Goal: Find specific page/section: Find specific page/section

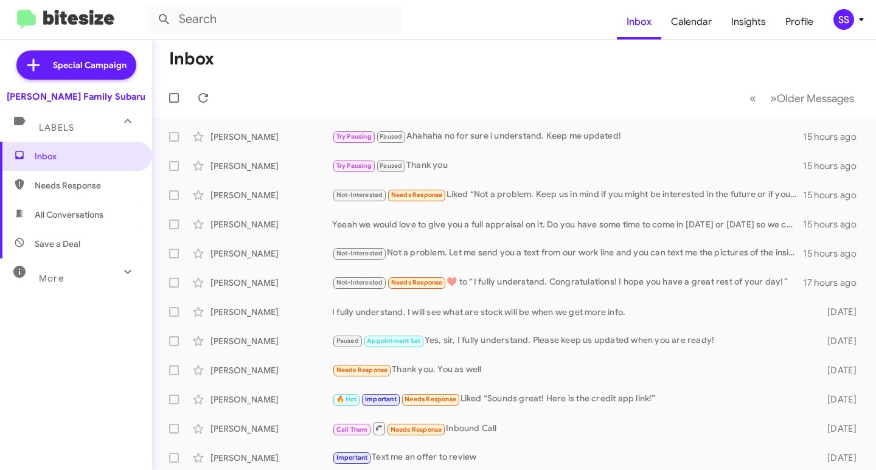
click at [65, 235] on span "Save a Deal" at bounding box center [76, 243] width 152 height 29
type input "in:not-interested"
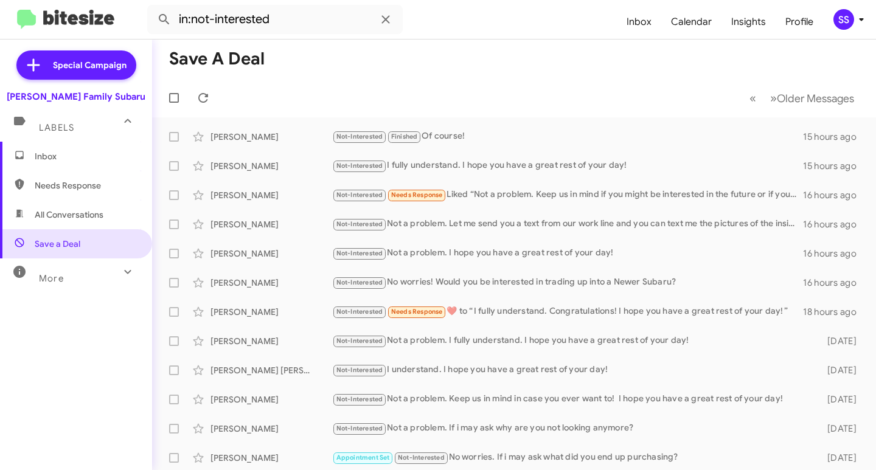
click at [81, 156] on span "Inbox" at bounding box center [86, 156] width 103 height 12
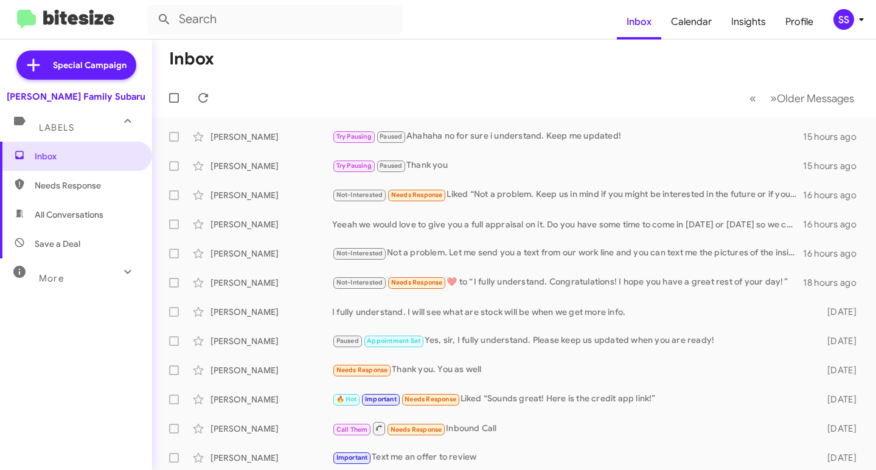
click at [88, 243] on span "Save a Deal" at bounding box center [76, 243] width 152 height 29
type input "in:not-interested"
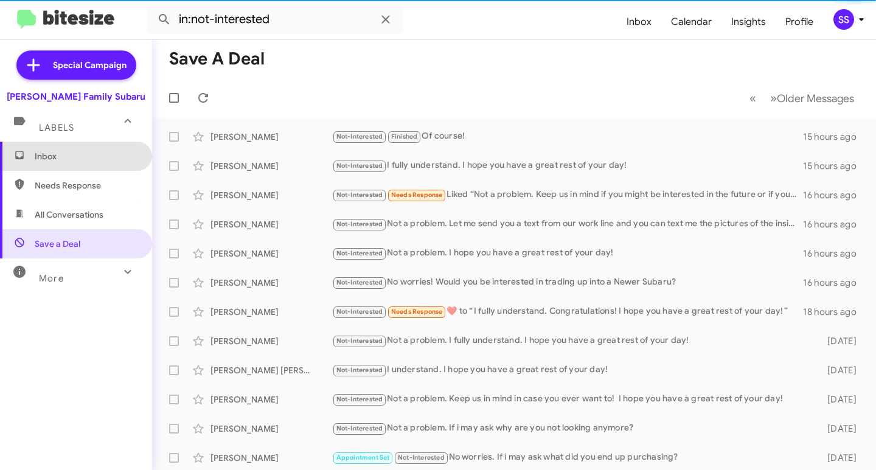
click at [82, 157] on span "Inbox" at bounding box center [86, 156] width 103 height 12
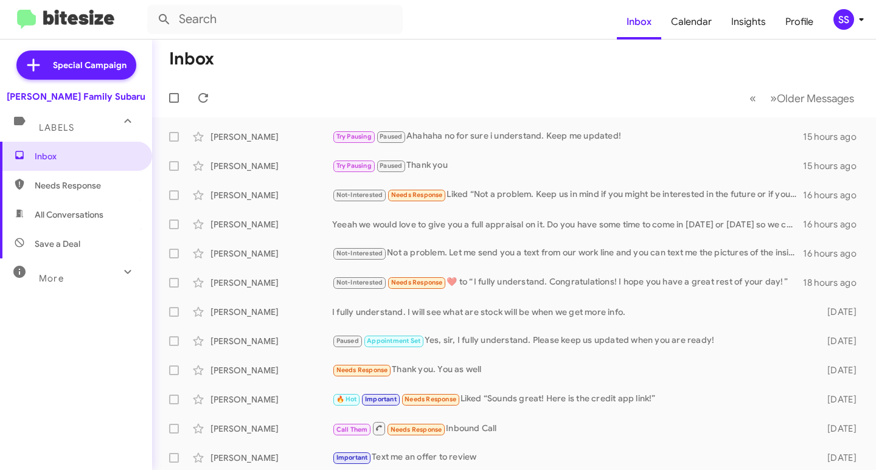
click at [55, 254] on span "Save a Deal" at bounding box center [76, 243] width 152 height 29
type input "in:not-interested"
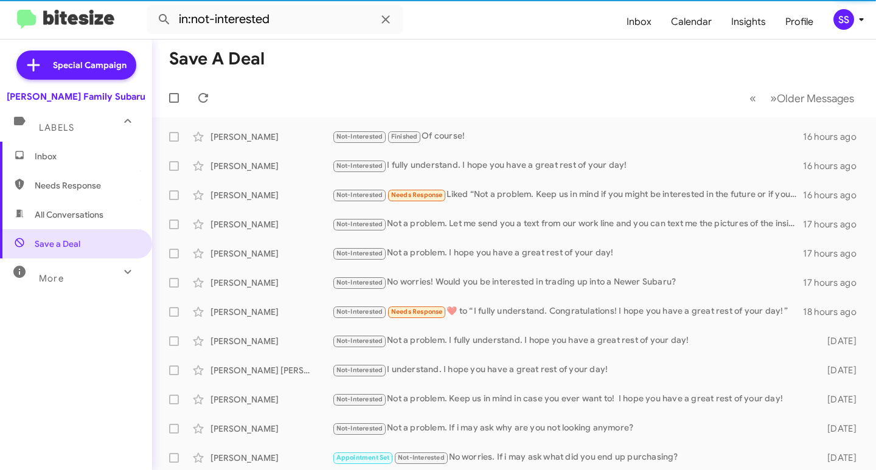
click at [74, 148] on span "Inbox" at bounding box center [76, 156] width 152 height 29
